Goal: Find specific page/section: Find specific page/section

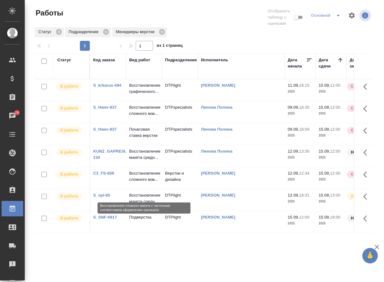
click at [146, 183] on p "Восстановление сложного мак..." at bounding box center [144, 176] width 30 height 12
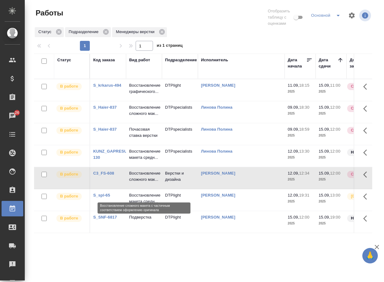
click at [146, 183] on p "Восстановление сложного мак..." at bounding box center [144, 176] width 30 height 12
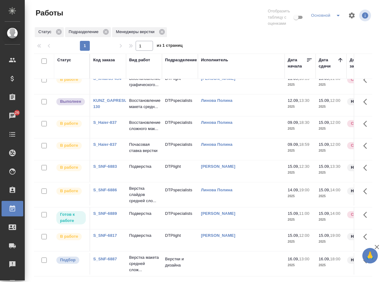
scroll to position [27, 0]
click at [104, 257] on link "S_SNF-6887" at bounding box center [105, 259] width 24 height 5
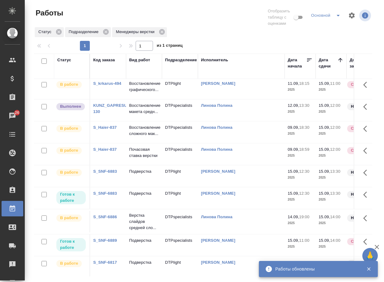
scroll to position [0, 0]
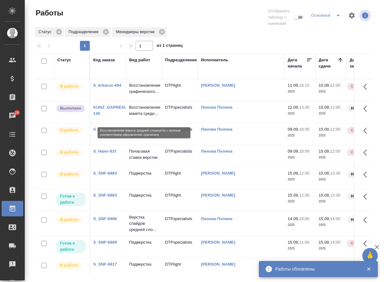
click at [137, 115] on p "Восстановление макета средн..." at bounding box center [144, 110] width 30 height 12
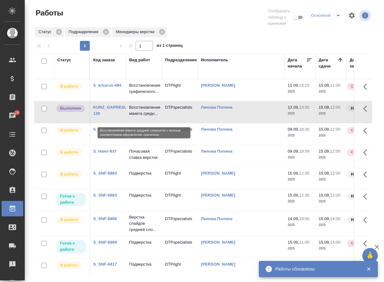
click at [137, 115] on p "Восстановление макета средн..." at bounding box center [144, 110] width 30 height 12
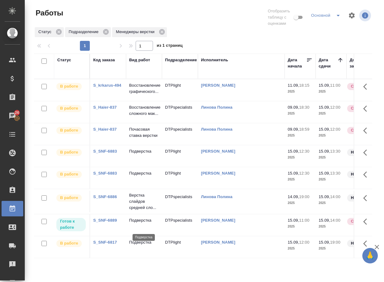
click at [143, 223] on p "Подверстка" at bounding box center [144, 220] width 30 height 6
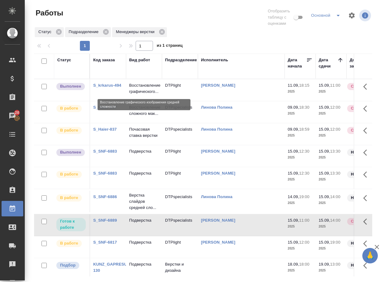
click at [147, 89] on p "Восстановление графического..." at bounding box center [144, 88] width 30 height 12
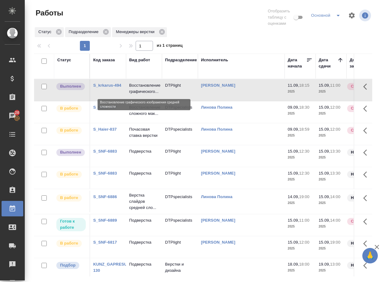
click at [147, 89] on p "Восстановление графического..." at bounding box center [144, 88] width 30 height 12
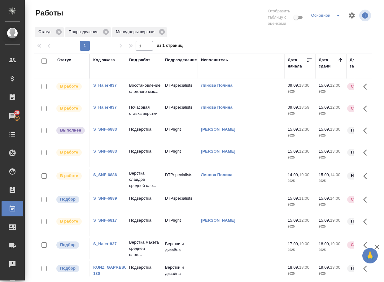
click at [108, 246] on link "S_Haier-837" at bounding box center [105, 243] width 24 height 5
click at [145, 257] on p "Верстка макета средней слож..." at bounding box center [144, 248] width 30 height 19
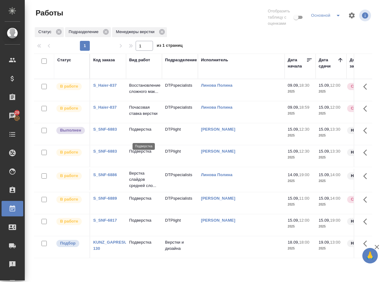
click at [130, 132] on p "Подверстка" at bounding box center [144, 129] width 30 height 6
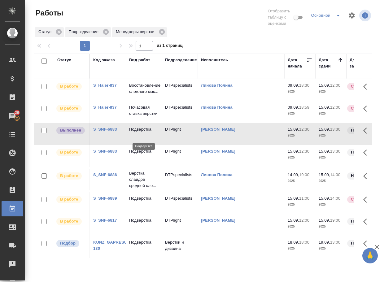
click at [135, 132] on p "Подверстка" at bounding box center [144, 129] width 30 height 6
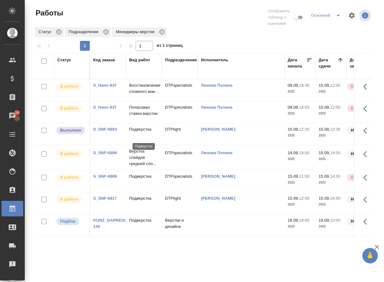
click at [137, 132] on p "Подверстка" at bounding box center [144, 129] width 30 height 6
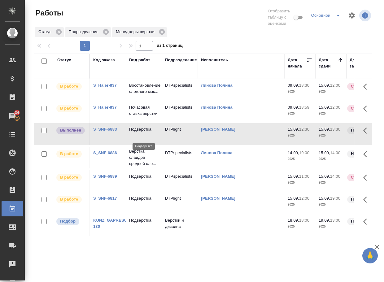
click at [137, 132] on p "Подверстка" at bounding box center [144, 129] width 30 height 6
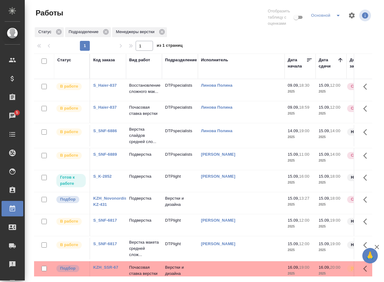
click at [117, 205] on link "KZH_Novonordisk-KZ-431" at bounding box center [111, 201] width 37 height 11
